Goal: Information Seeking & Learning: Learn about a topic

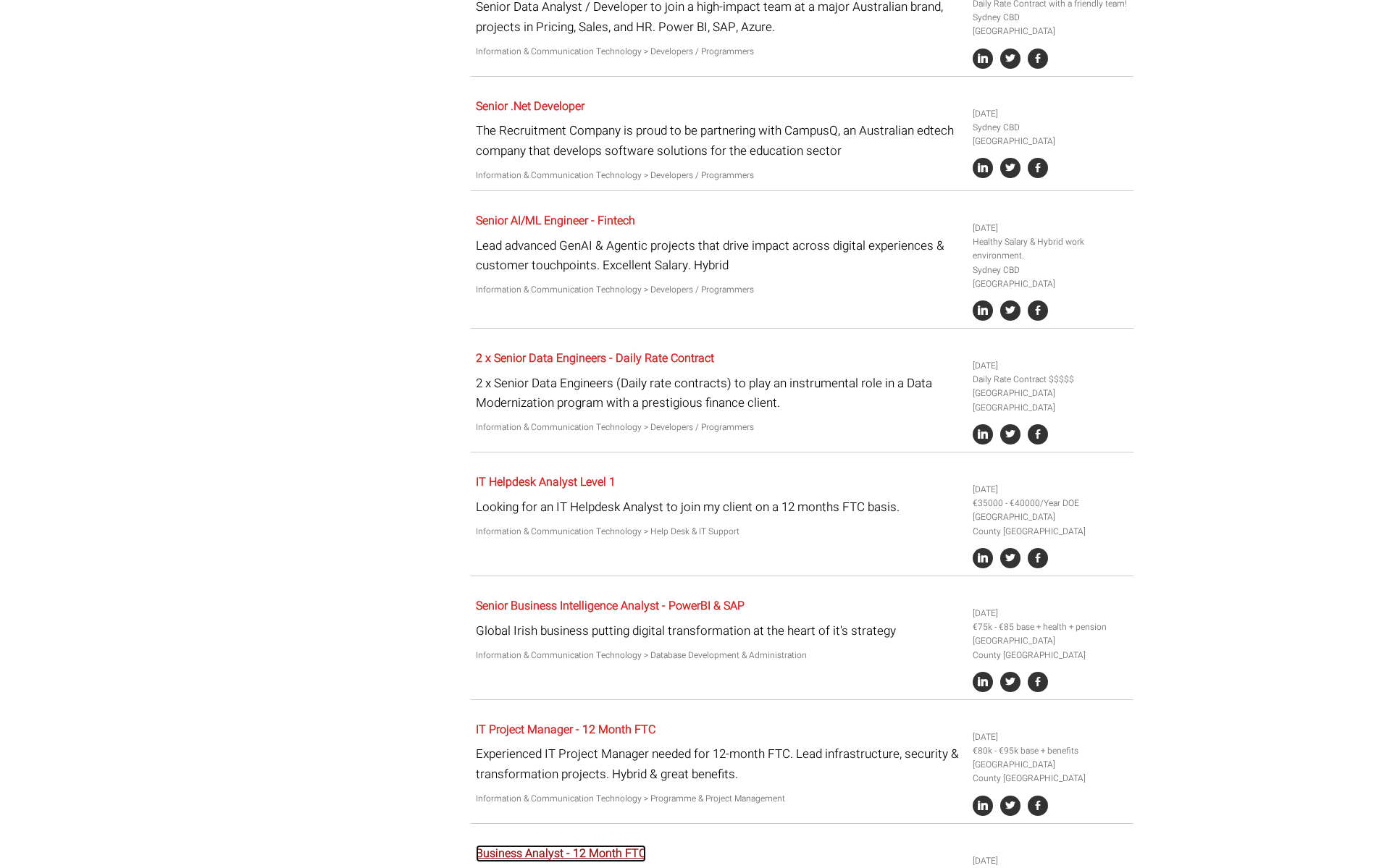
scroll to position [3000, 0]
